Goal: Task Accomplishment & Management: Use online tool/utility

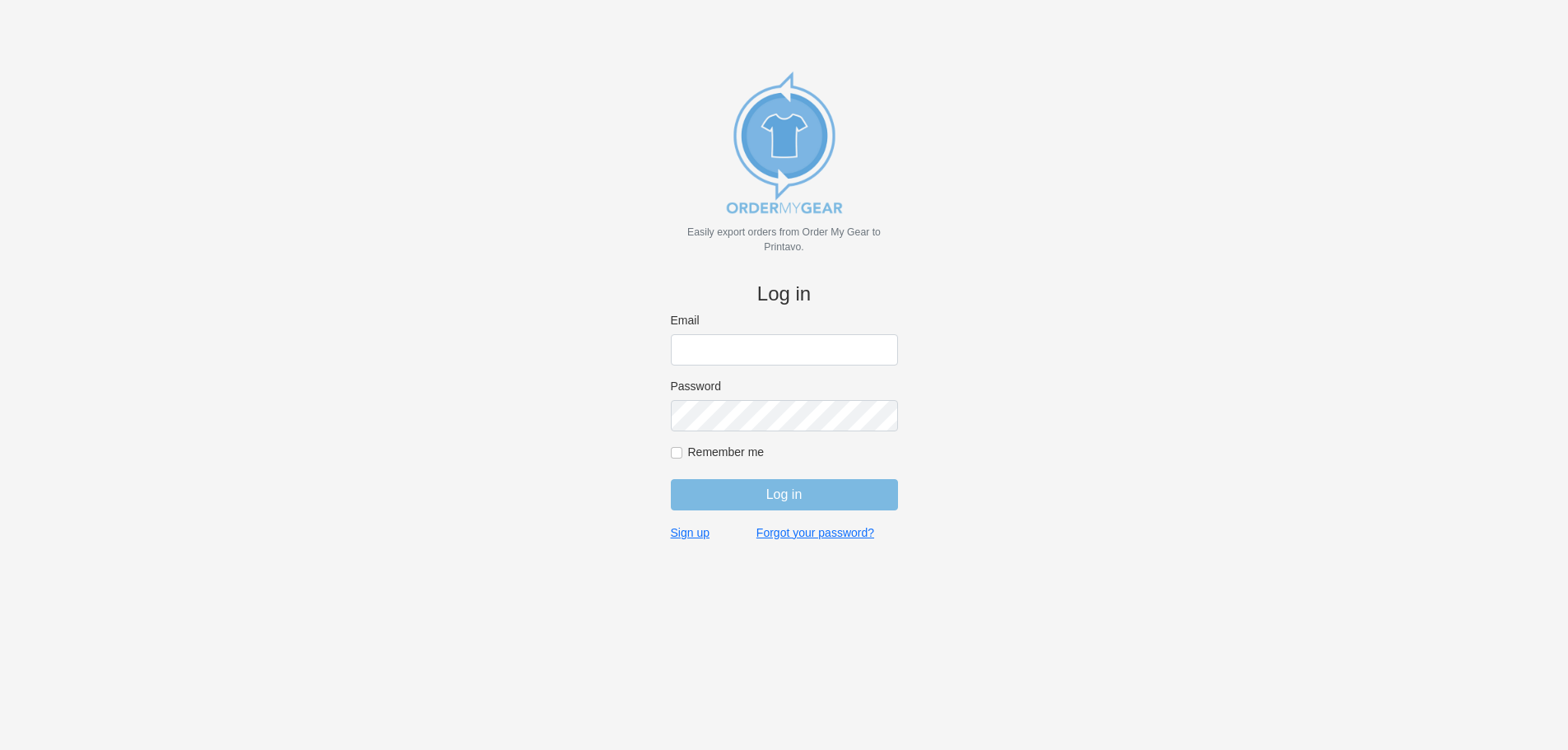
type input "[EMAIL_ADDRESS][DOMAIN_NAME]"
click at [813, 498] on input "Log in" at bounding box center [784, 495] width 227 height 31
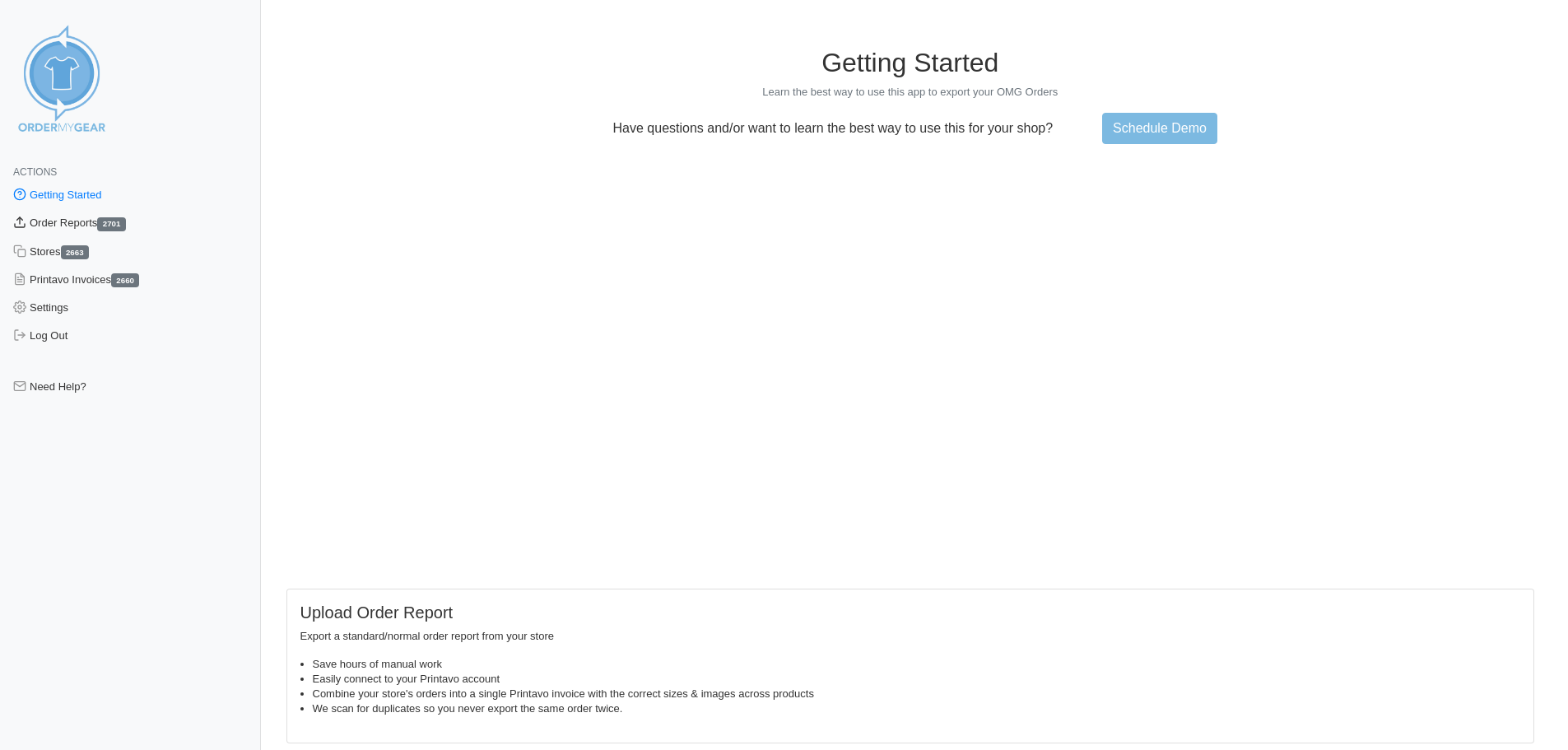
click at [69, 215] on link "Order Reports 2701" at bounding box center [131, 223] width 261 height 28
